Goal: Task Accomplishment & Management: Complete application form

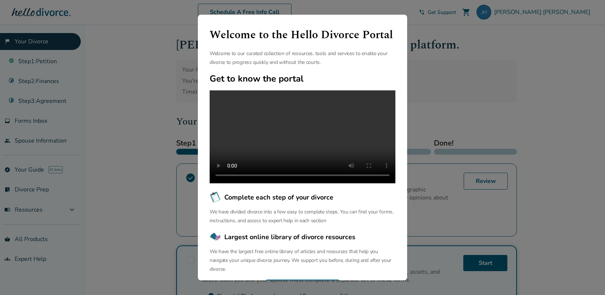
click at [180, 66] on div "Welcome to the Hello Divorce Portal Welcome to our curated collection of resour…" at bounding box center [302, 147] width 605 height 295
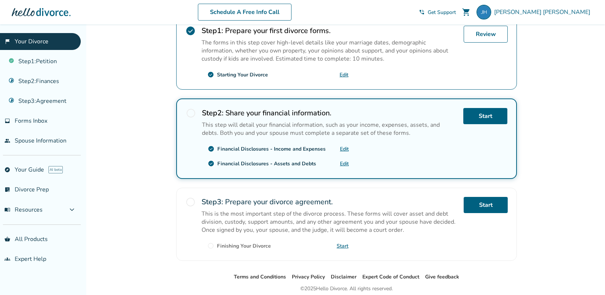
scroll to position [176, 0]
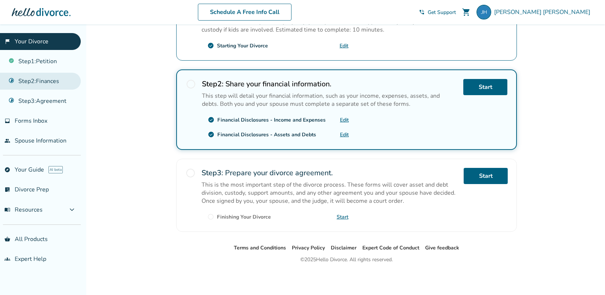
click at [48, 82] on link "Step 2 : Finances" at bounding box center [40, 81] width 81 height 17
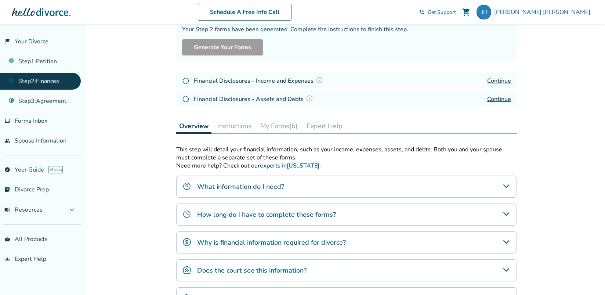
scroll to position [73, 0]
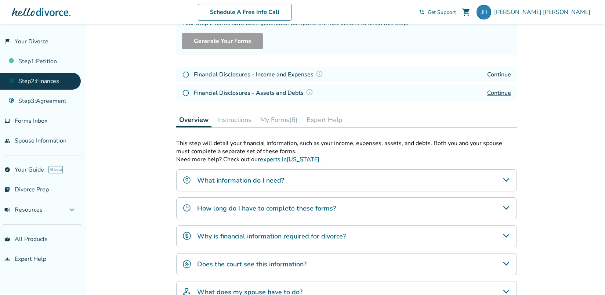
click at [508, 179] on icon "What information do I need?" at bounding box center [506, 180] width 9 height 9
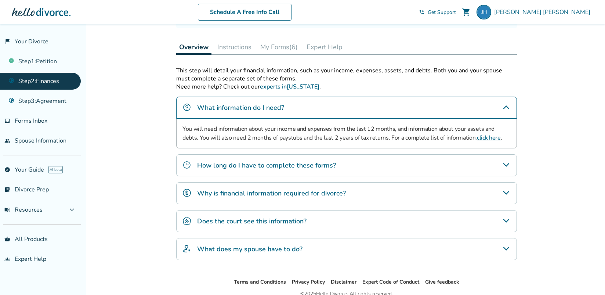
scroll to position [147, 0]
click at [508, 166] on icon "How long do I have to complete these forms?" at bounding box center [506, 164] width 9 height 9
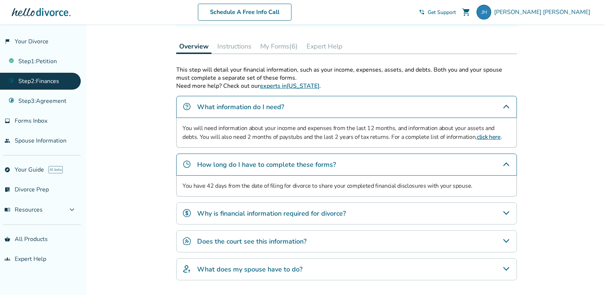
click at [502, 213] on div "Why is financial information required for divorce?" at bounding box center [346, 213] width 341 height 22
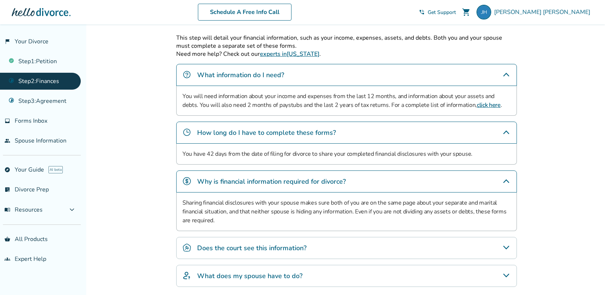
scroll to position [220, 0]
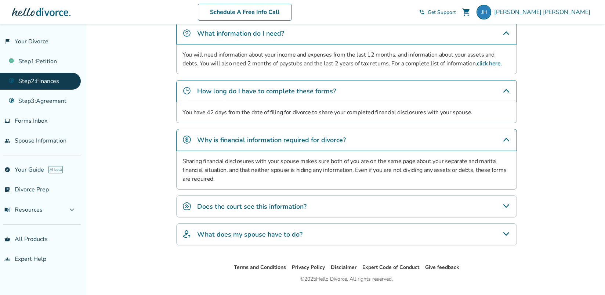
click at [511, 206] on div "Does the court see this information?" at bounding box center [346, 206] width 341 height 22
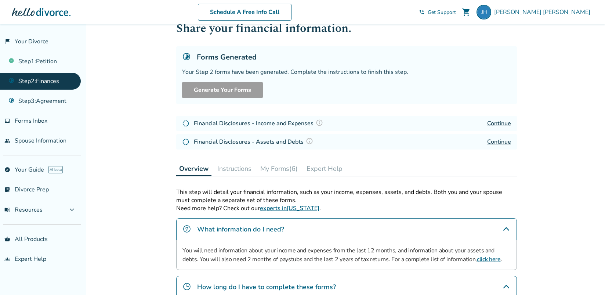
scroll to position [12, 0]
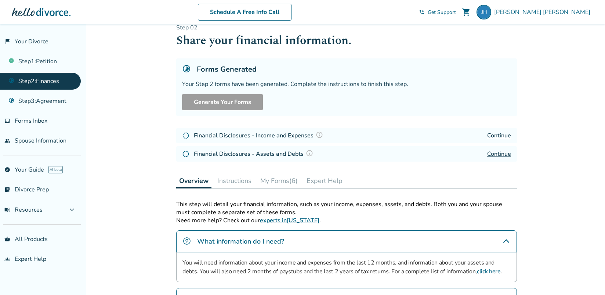
click at [229, 183] on button "Instructions" at bounding box center [235, 180] width 40 height 15
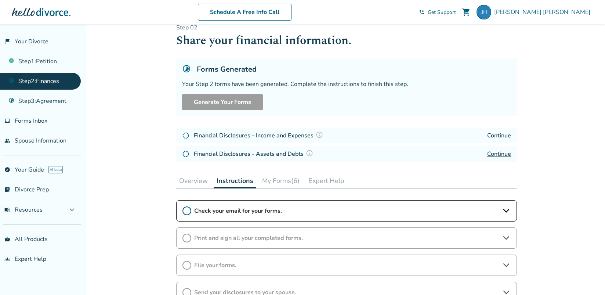
click at [188, 210] on icon at bounding box center [187, 210] width 9 height 9
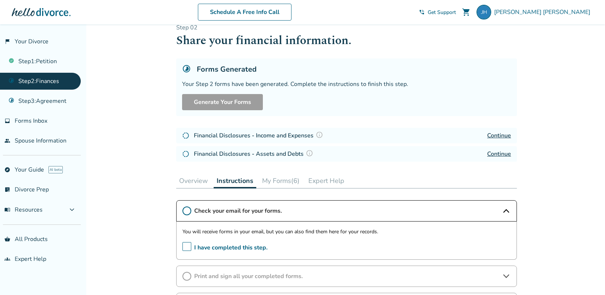
click at [184, 245] on span "I have completed this step." at bounding box center [225, 247] width 85 height 11
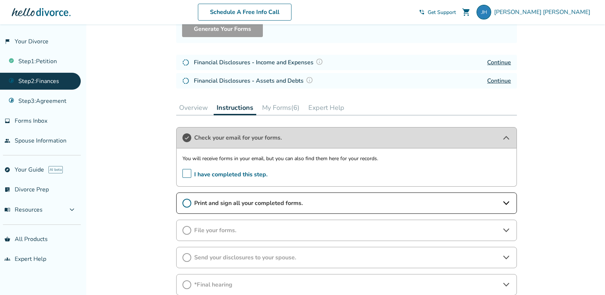
scroll to position [86, 0]
click at [186, 203] on icon at bounding box center [187, 202] width 9 height 9
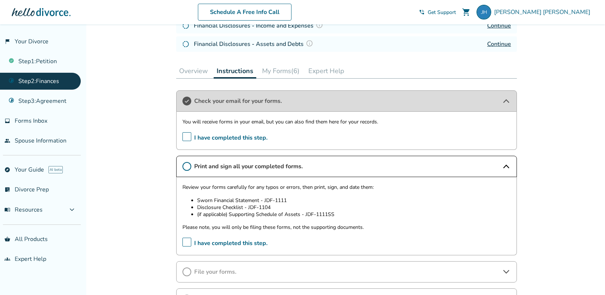
scroll to position [123, 0]
click at [189, 244] on span "I have completed this step." at bounding box center [225, 242] width 85 height 11
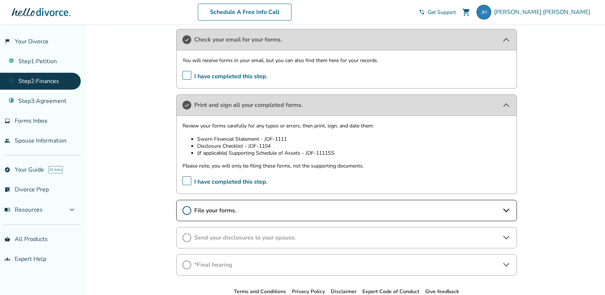
scroll to position [196, 0]
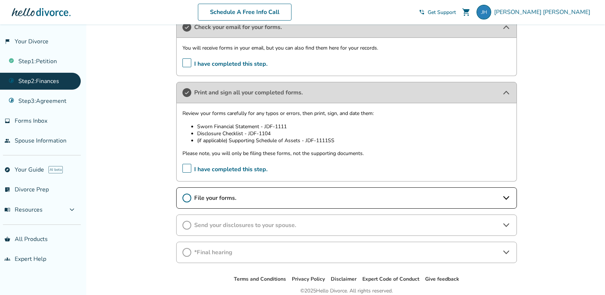
click at [189, 198] on icon at bounding box center [187, 198] width 9 height 9
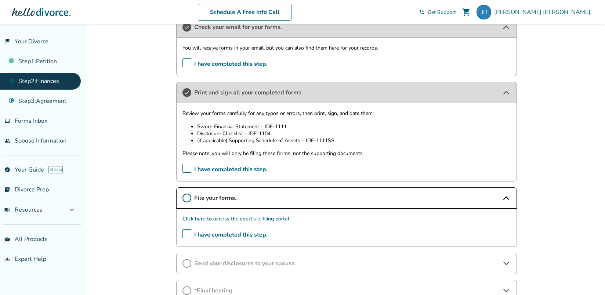
click at [200, 219] on link "Click here to access the court's e-filing portal." at bounding box center [237, 218] width 108 height 7
click at [189, 197] on icon at bounding box center [187, 198] width 9 height 9
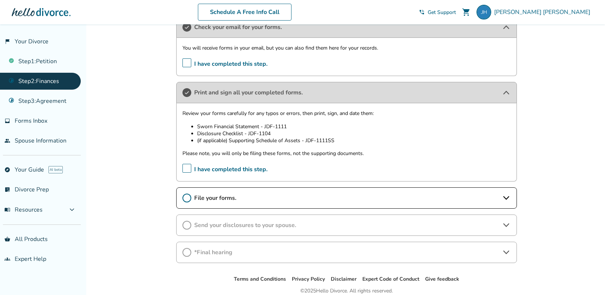
click at [190, 199] on icon at bounding box center [187, 198] width 9 height 9
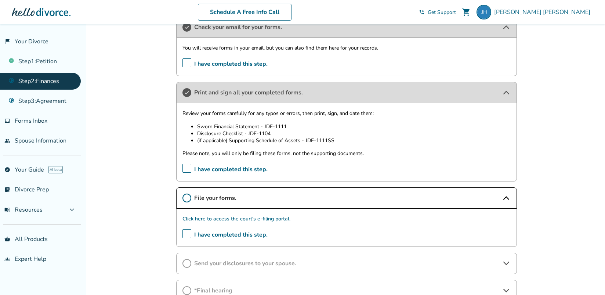
click at [189, 236] on span "I have completed this step." at bounding box center [225, 234] width 85 height 11
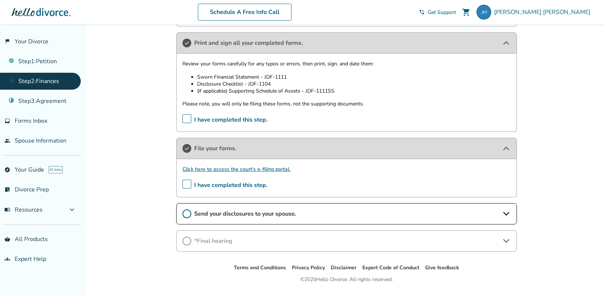
scroll to position [266, 0]
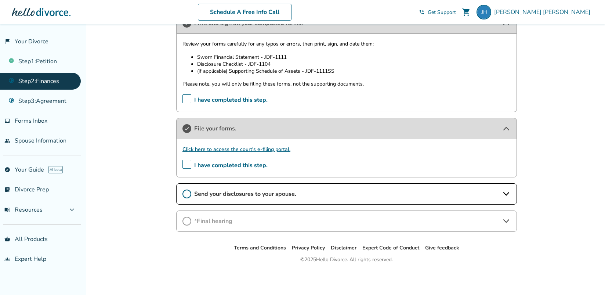
click at [188, 197] on icon at bounding box center [187, 194] width 9 height 9
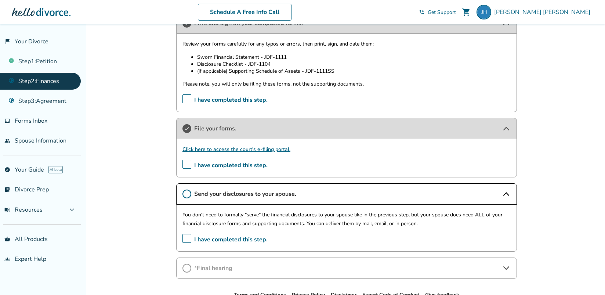
click at [188, 239] on span "I have completed this step." at bounding box center [225, 239] width 85 height 11
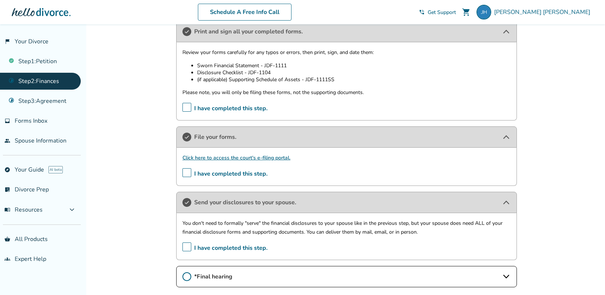
scroll to position [313, 0]
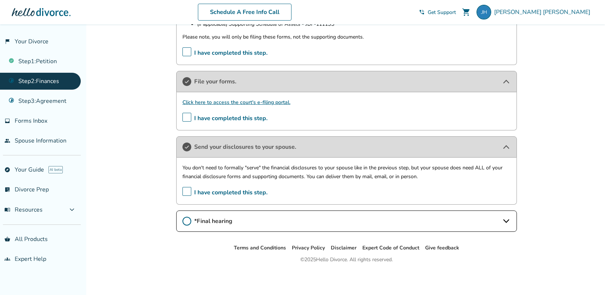
click at [226, 224] on span "*Final hearing" at bounding box center [346, 221] width 305 height 8
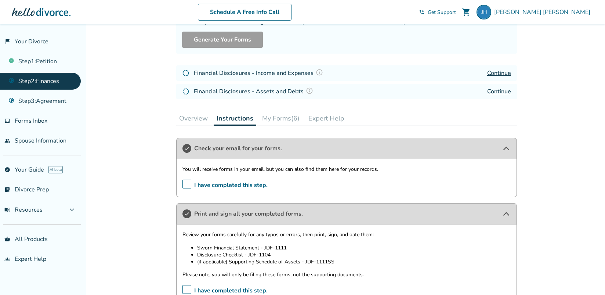
scroll to position [0, 0]
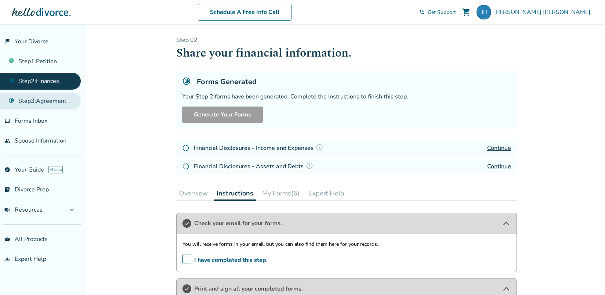
click at [24, 97] on link "Step 3 : Agreement" at bounding box center [40, 101] width 81 height 17
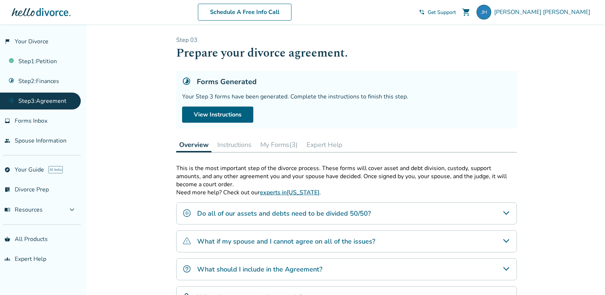
click at [506, 212] on icon "Do all of our assets and debts need to be divided 50/50?" at bounding box center [506, 213] width 9 height 9
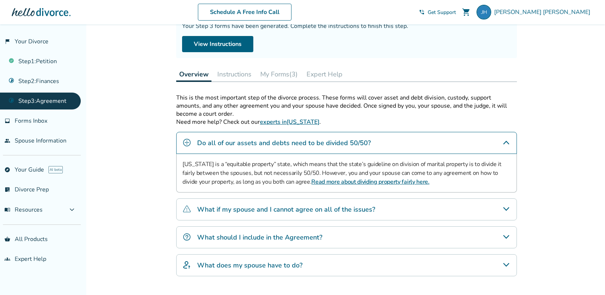
scroll to position [73, 0]
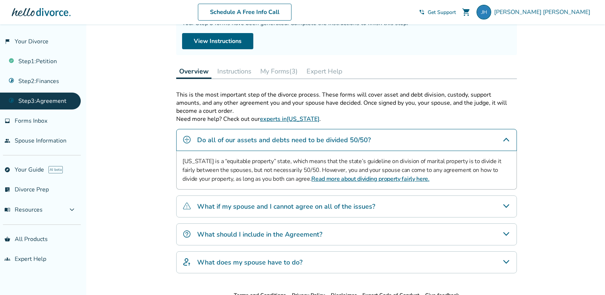
click at [505, 208] on icon "What if my spouse and I cannot agree on all of the issues?" at bounding box center [506, 206] width 9 height 9
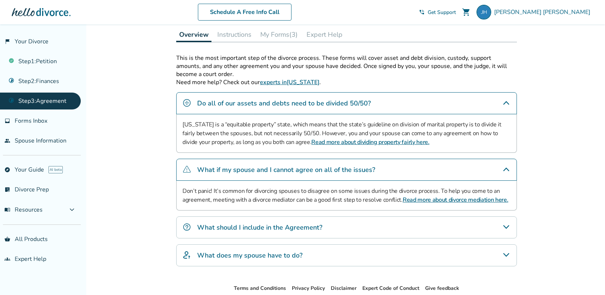
scroll to position [147, 0]
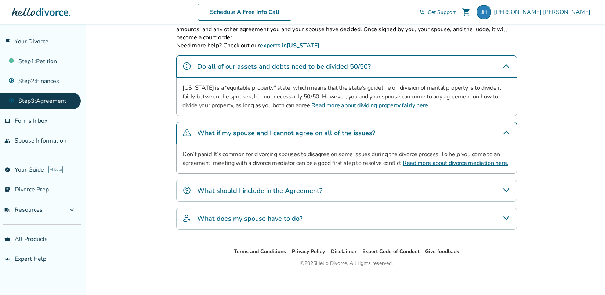
click at [505, 189] on icon "What should I include in the Agreement?" at bounding box center [506, 190] width 9 height 9
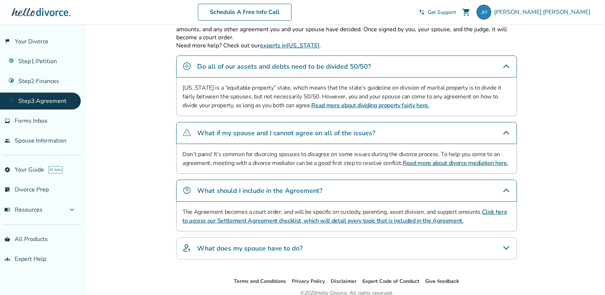
scroll to position [180, 0]
